Goal: Information Seeking & Learning: Learn about a topic

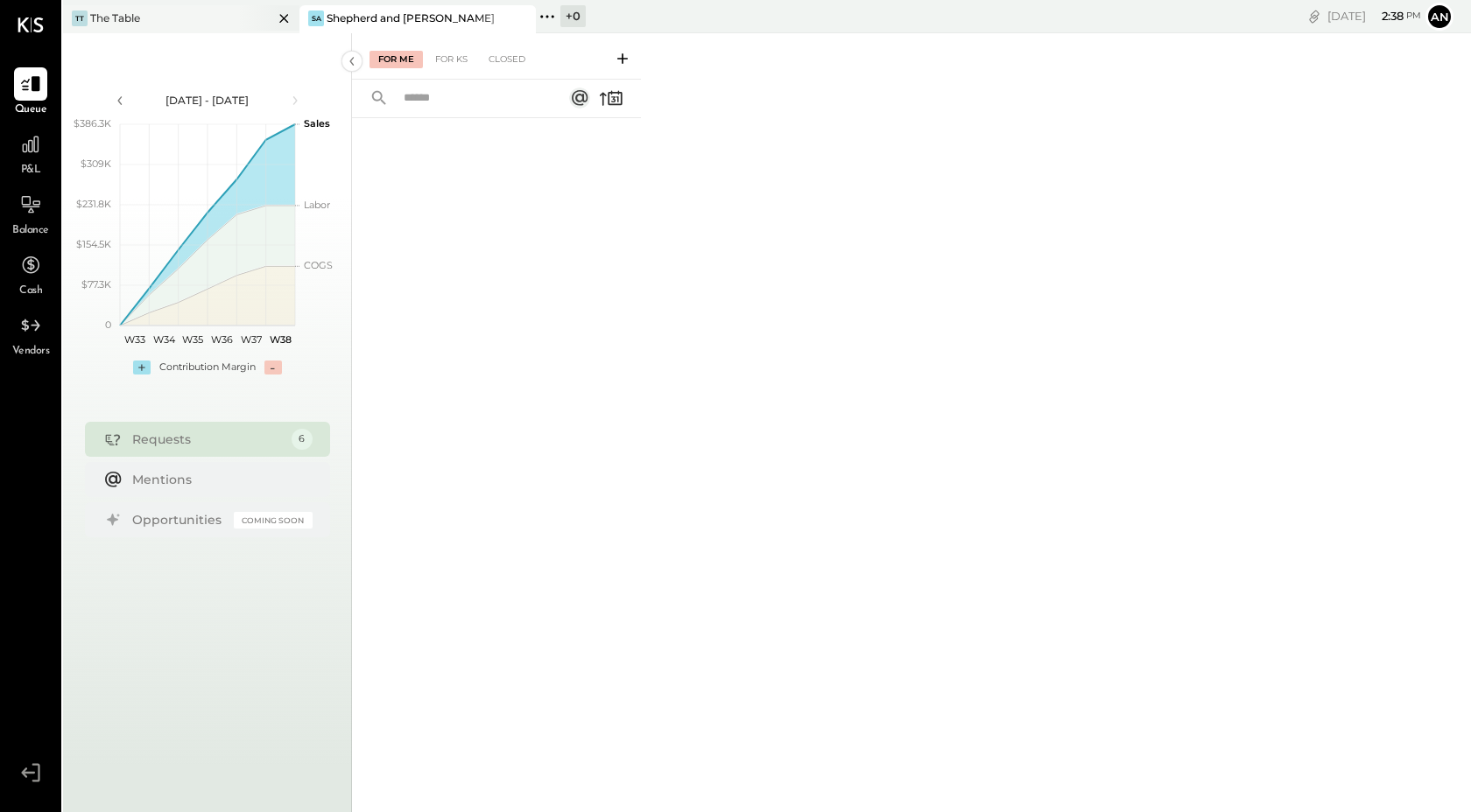
click at [226, 18] on div "TT The Table" at bounding box center [168, 19] width 210 height 16
click at [459, 60] on div "For KS" at bounding box center [451, 60] width 50 height 18
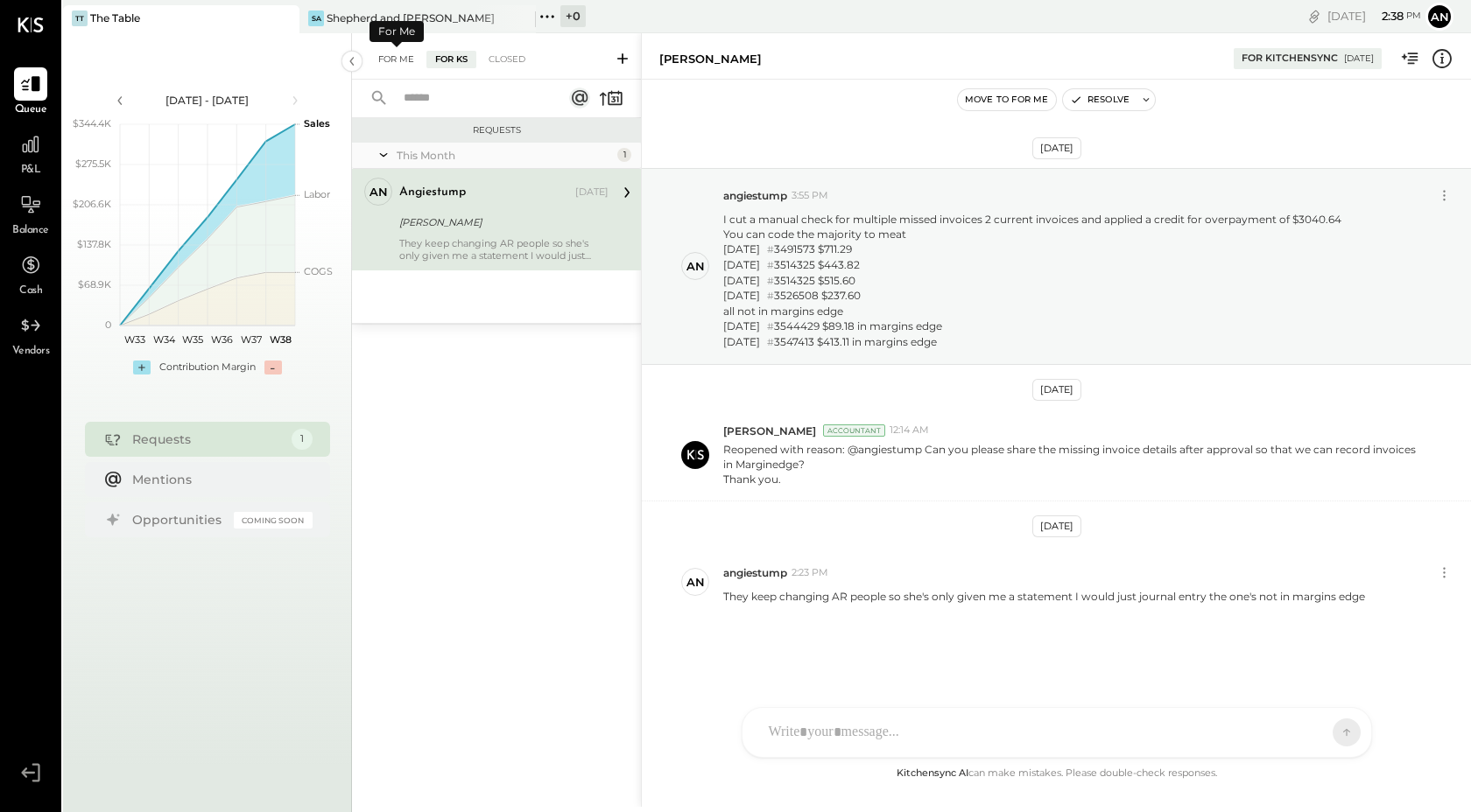
click at [389, 58] on div "For Me" at bounding box center [396, 60] width 54 height 18
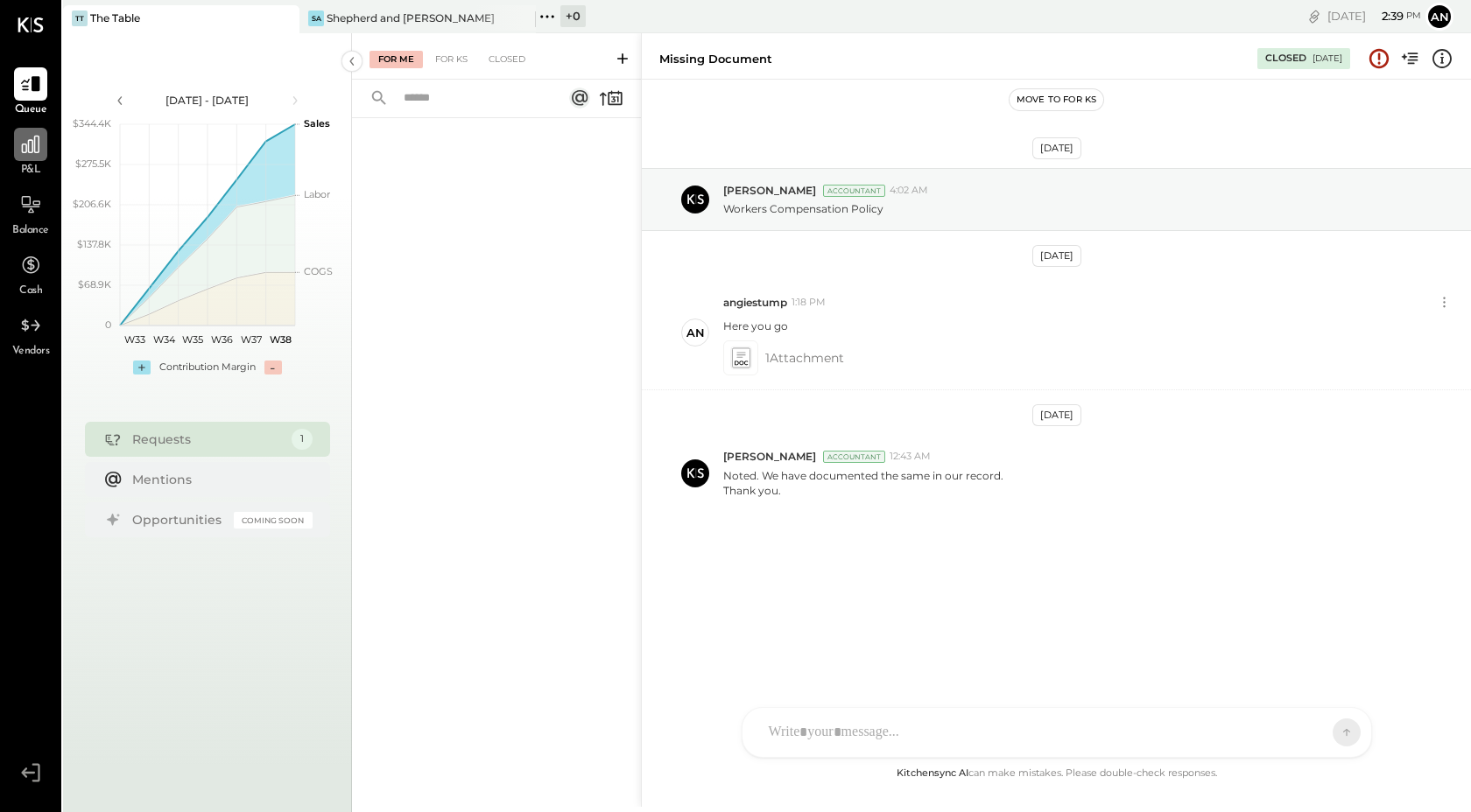
click at [19, 155] on div at bounding box center [31, 145] width 34 height 34
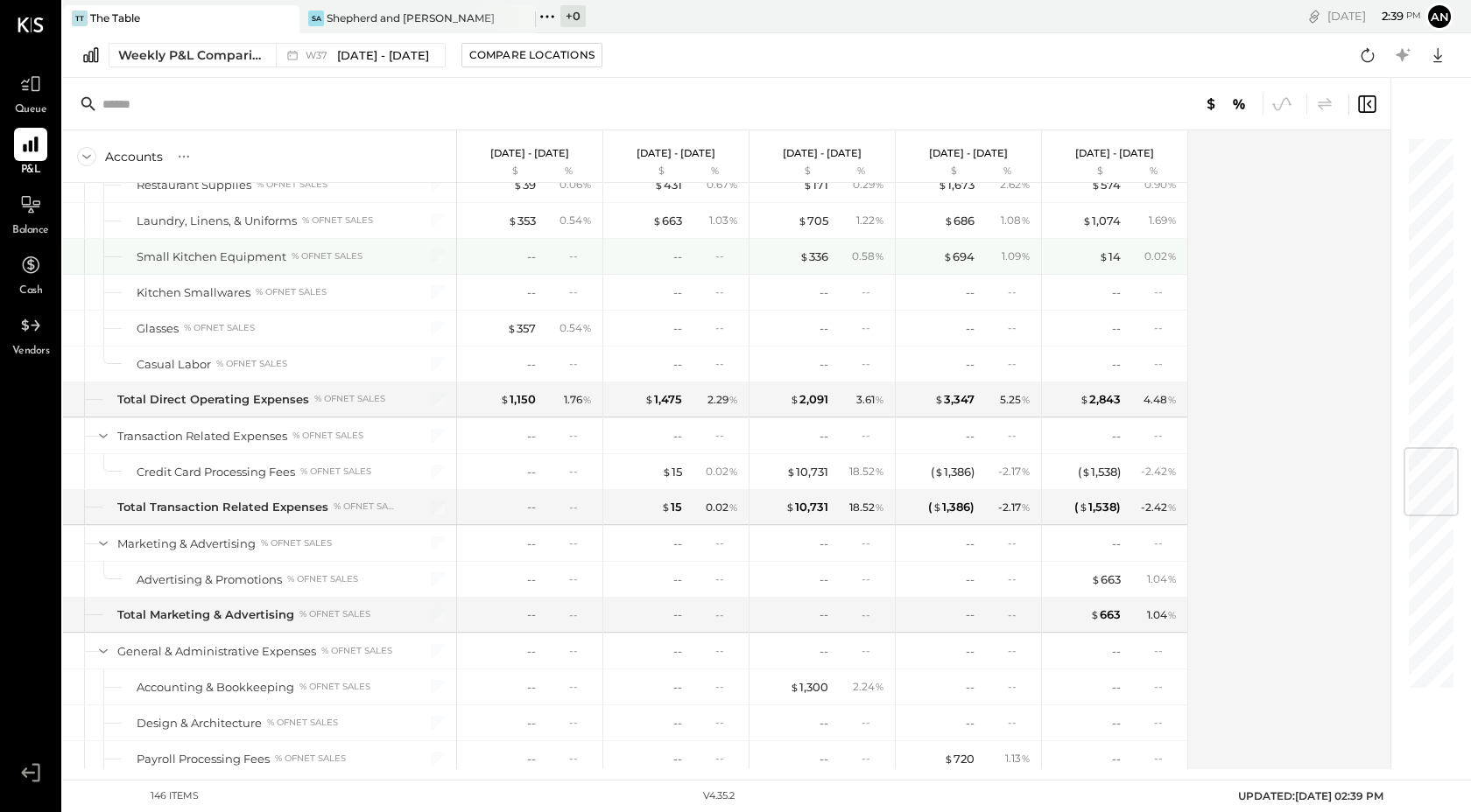
scroll to position [2629, 0]
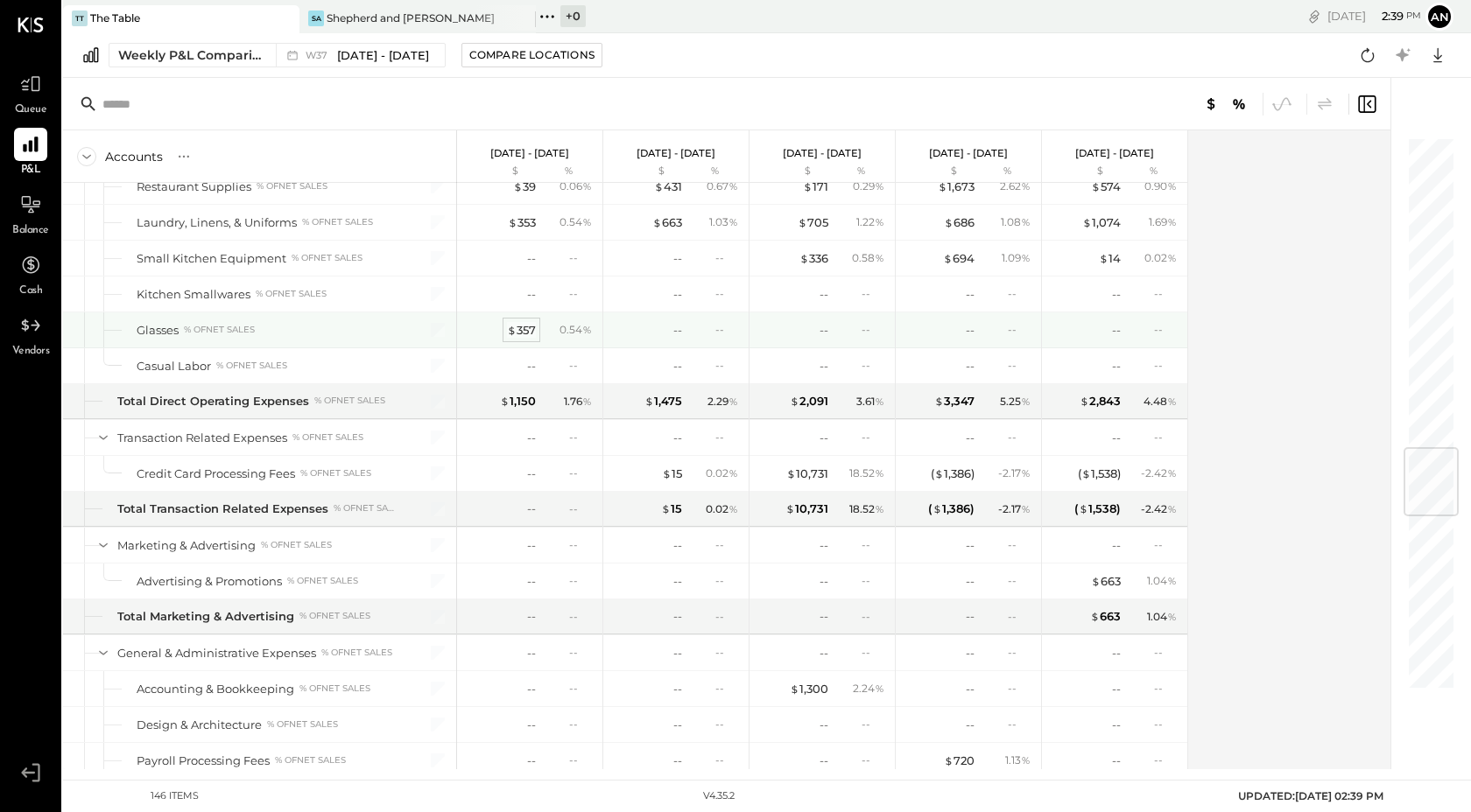
click at [522, 327] on div "$ 357" at bounding box center [521, 330] width 29 height 17
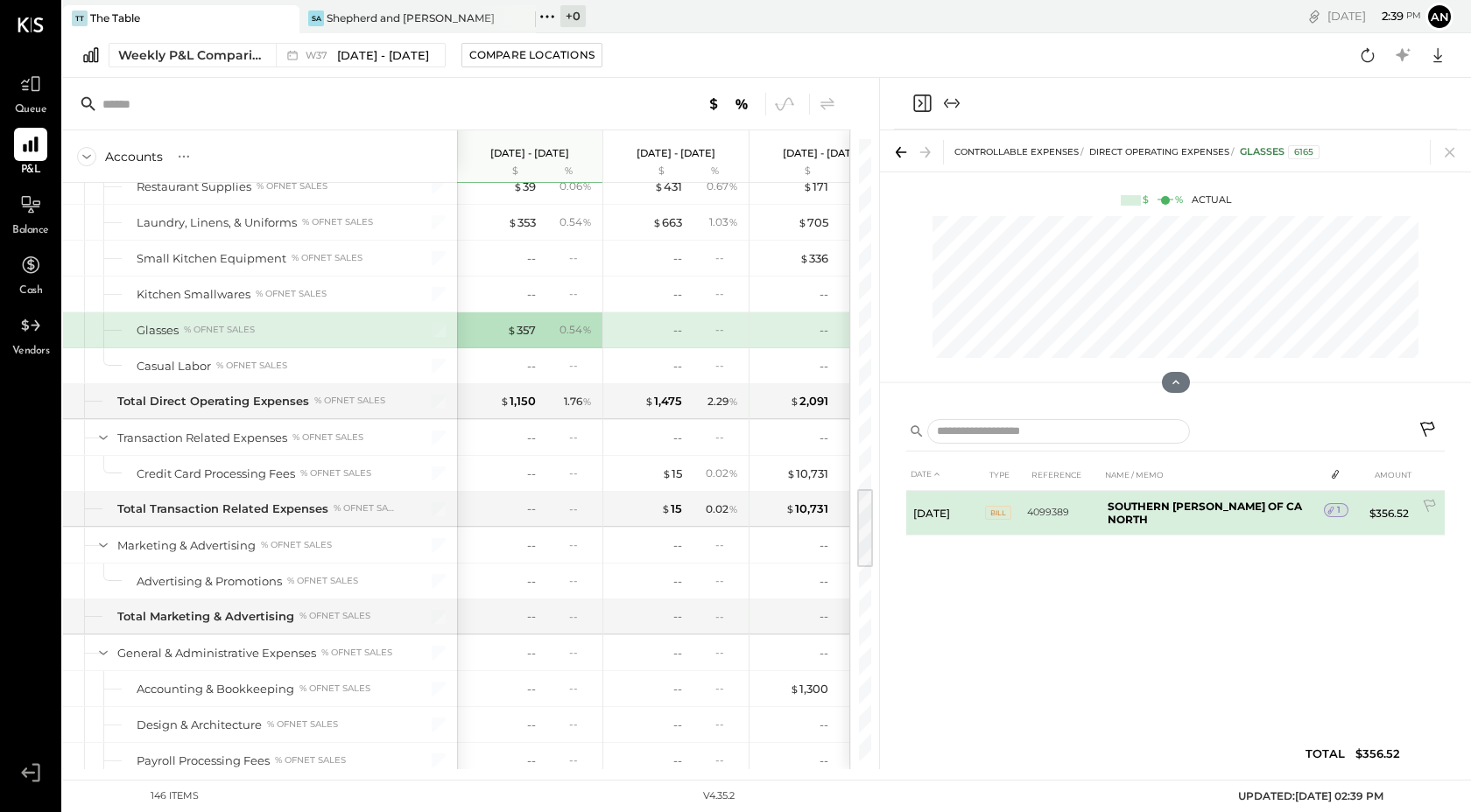
click at [1188, 506] on b "SOUTHERN [PERSON_NAME] OF CA NORTH" at bounding box center [1205, 513] width 194 height 26
